Goal: Task Accomplishment & Management: Manage account settings

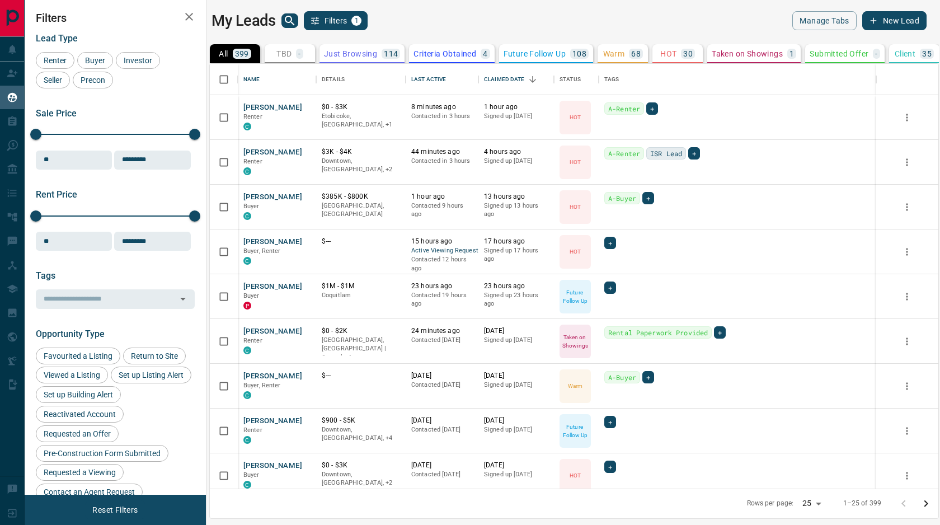
scroll to position [425, 729]
click at [274, 147] on button "[PERSON_NAME]" at bounding box center [272, 152] width 59 height 11
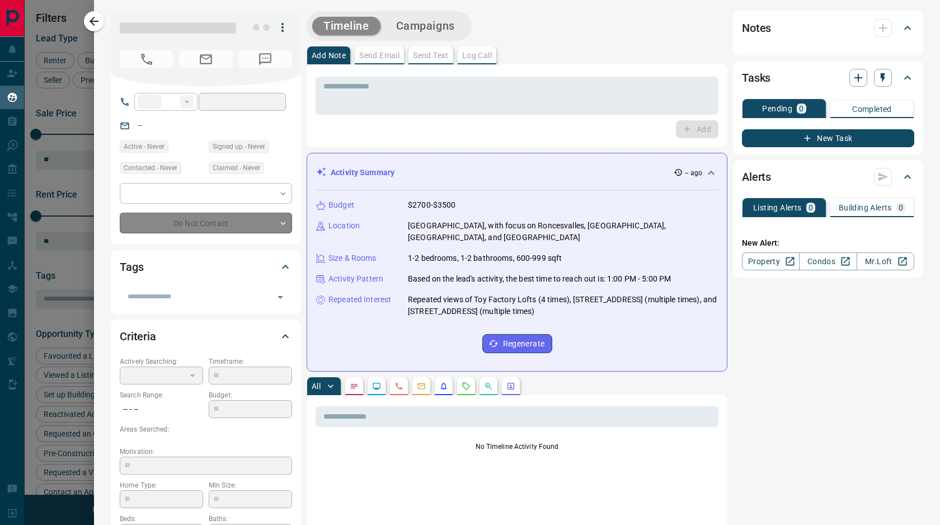
type input "**"
type input "**********"
type input "*"
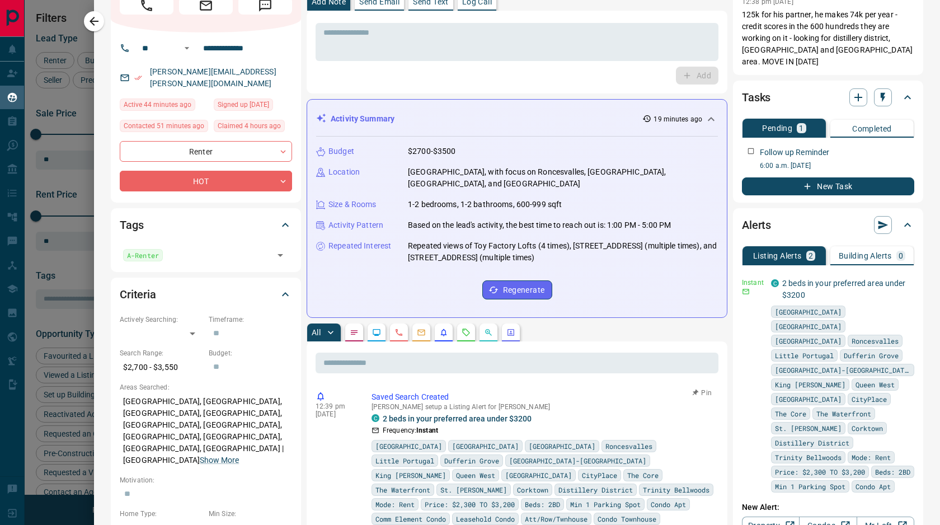
scroll to position [0, 0]
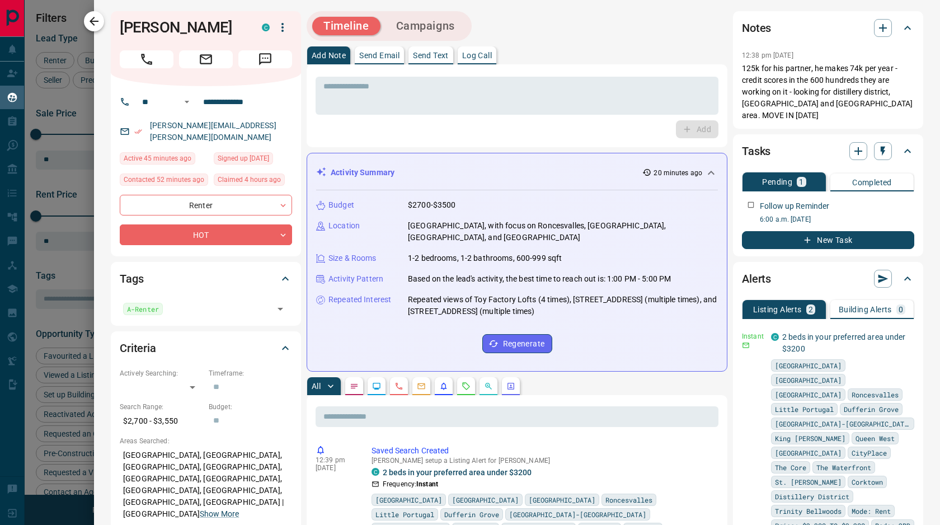
click at [87, 17] on icon "button" at bounding box center [93, 21] width 13 height 13
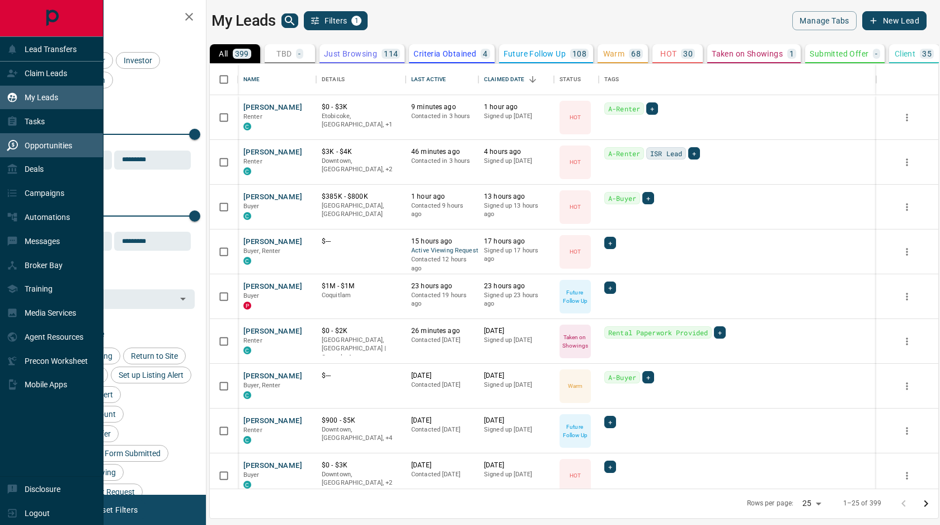
click at [36, 147] on p "Opportunities" at bounding box center [49, 145] width 48 height 9
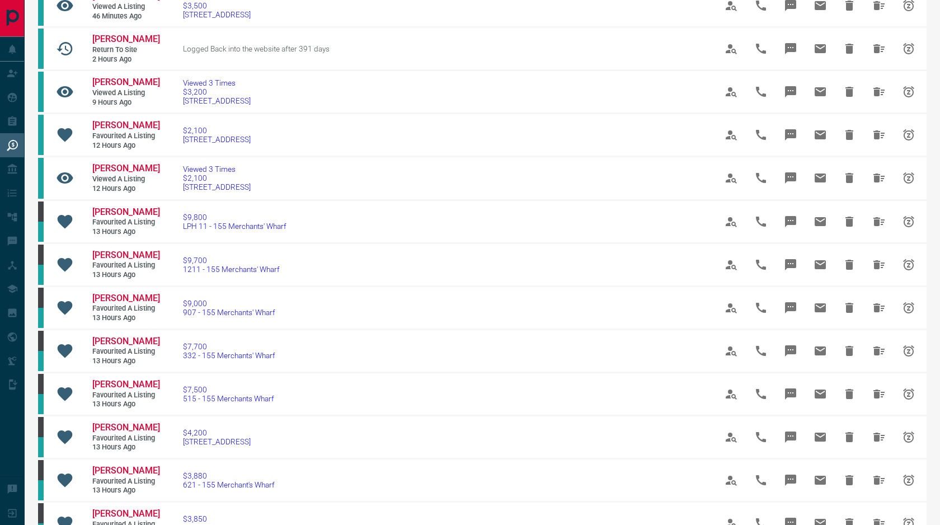
scroll to position [358, 0]
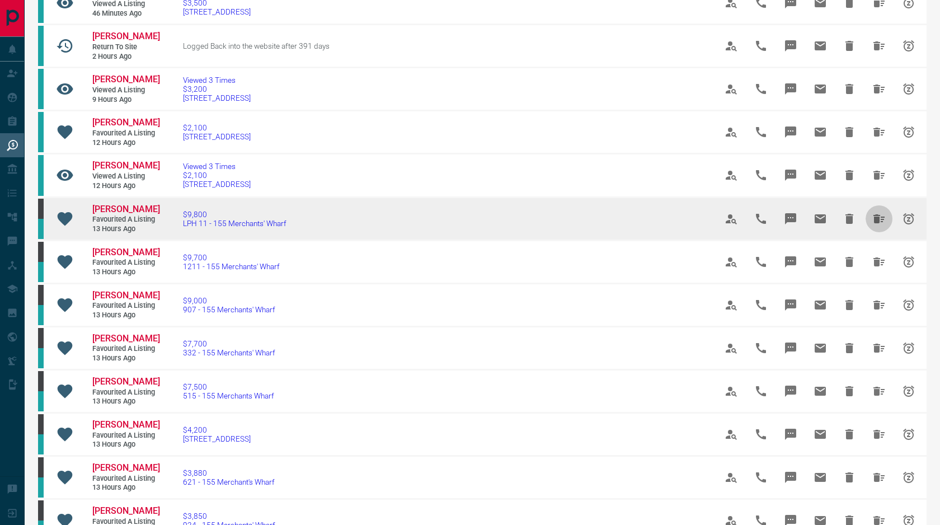
click at [876, 225] on icon "Hide All from Kendall Joudrie" at bounding box center [879, 218] width 13 height 13
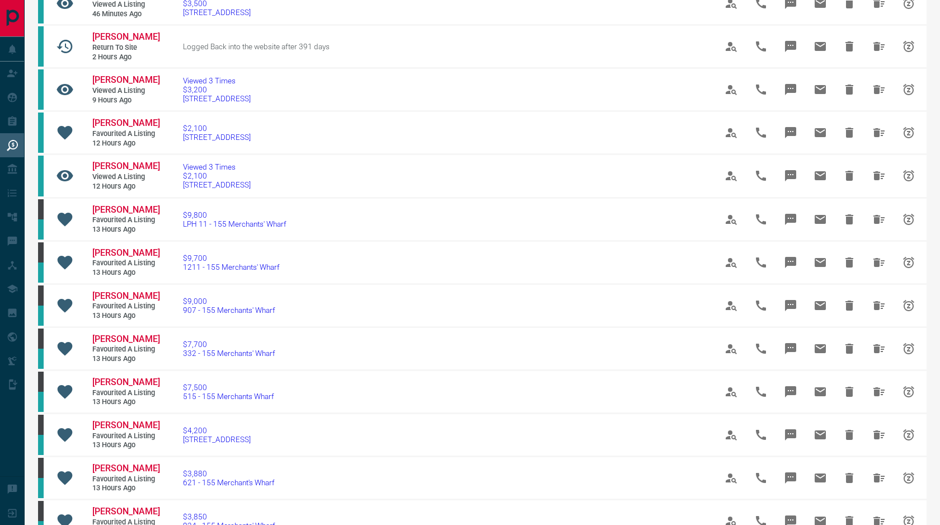
scroll to position [568, 0]
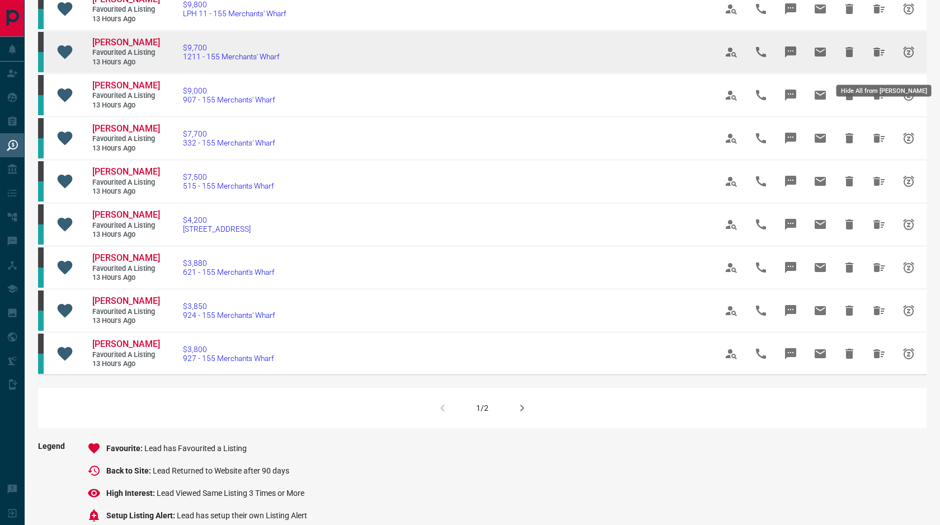
click at [879, 57] on icon "Hide All from Kendall Joudrie" at bounding box center [879, 52] width 11 height 9
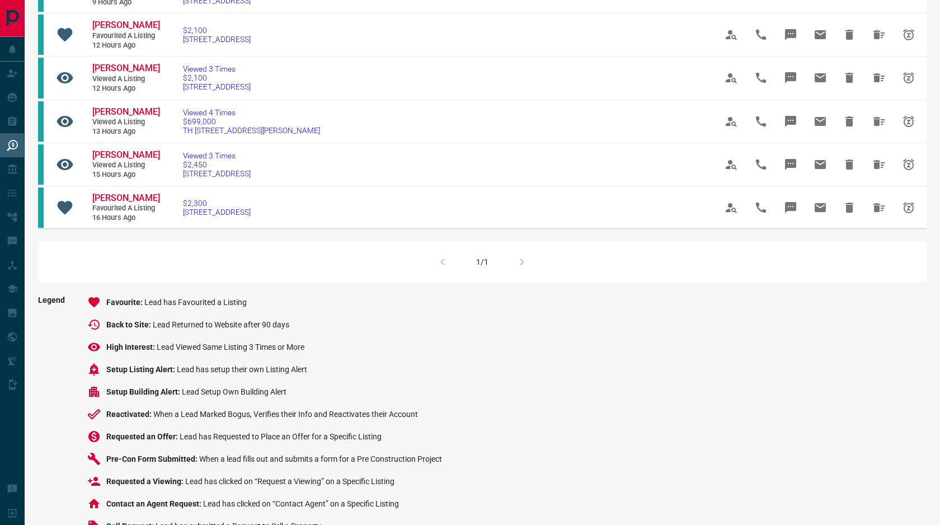
scroll to position [461, 0]
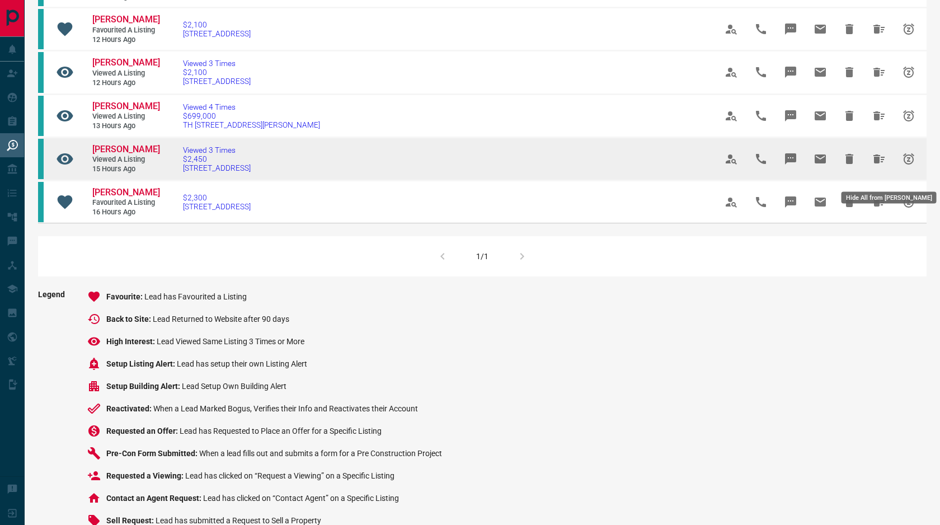
click at [880, 163] on icon "Hide All from Pelin Arslan" at bounding box center [879, 158] width 11 height 9
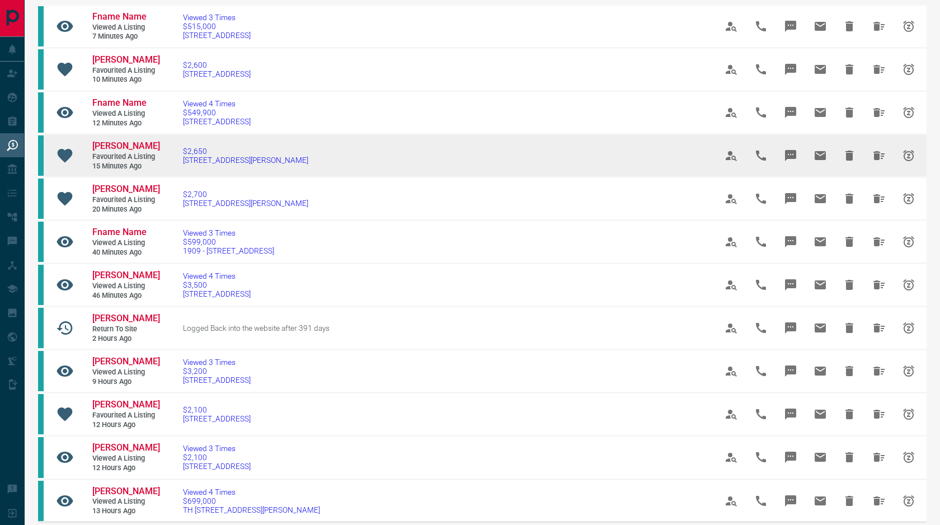
scroll to position [0, 0]
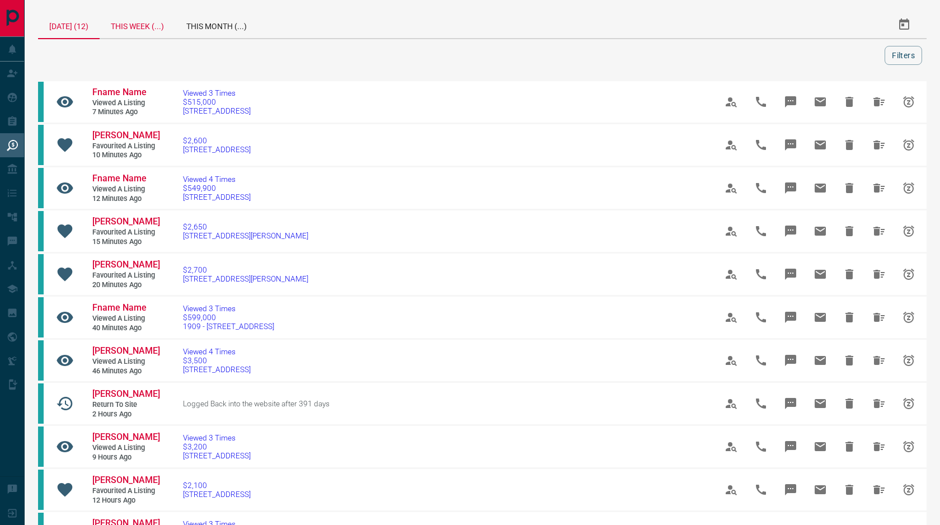
click at [148, 24] on div "This Week (...)" at bounding box center [138, 24] width 76 height 27
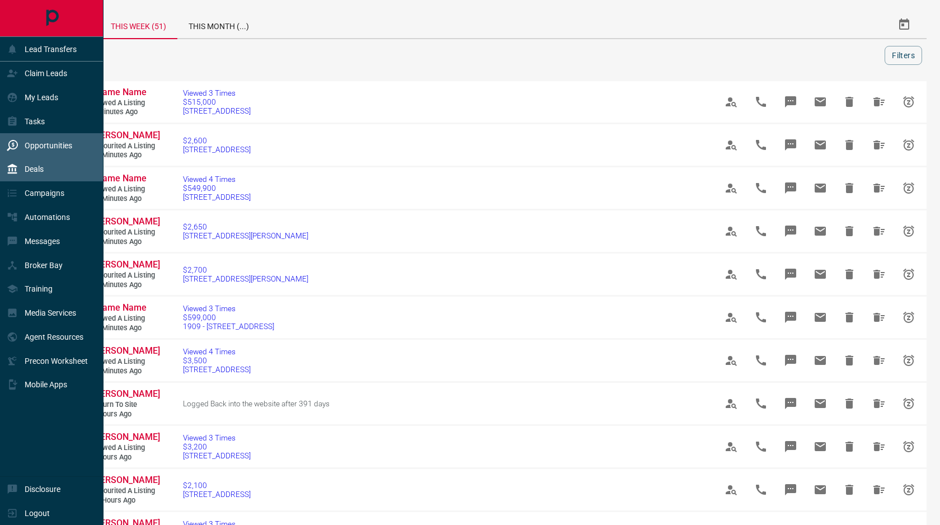
click at [40, 170] on p "Deals" at bounding box center [34, 169] width 19 height 9
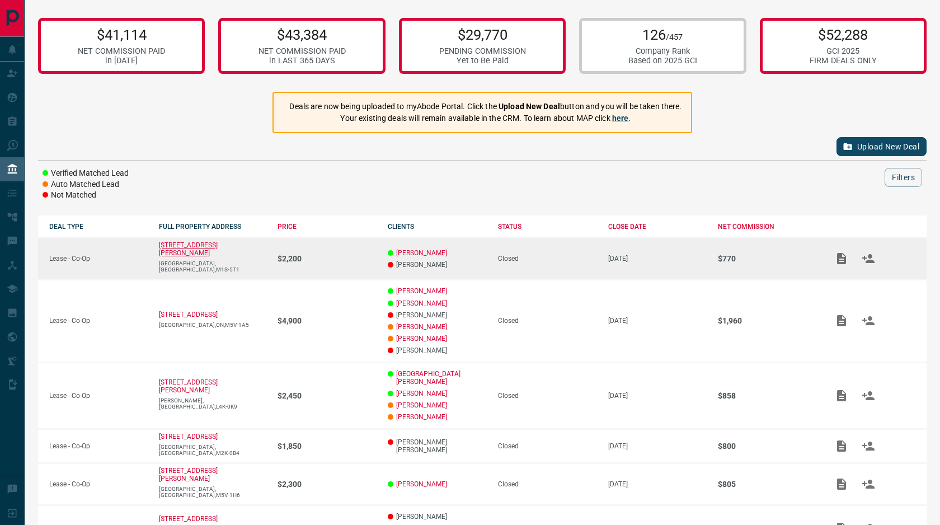
click at [218, 251] on p "[STREET_ADDRESS][PERSON_NAME]" at bounding box center [188, 249] width 59 height 16
click at [837, 253] on icon "Add / View Documents" at bounding box center [841, 258] width 9 height 11
